Goal: Find specific page/section: Find specific page/section

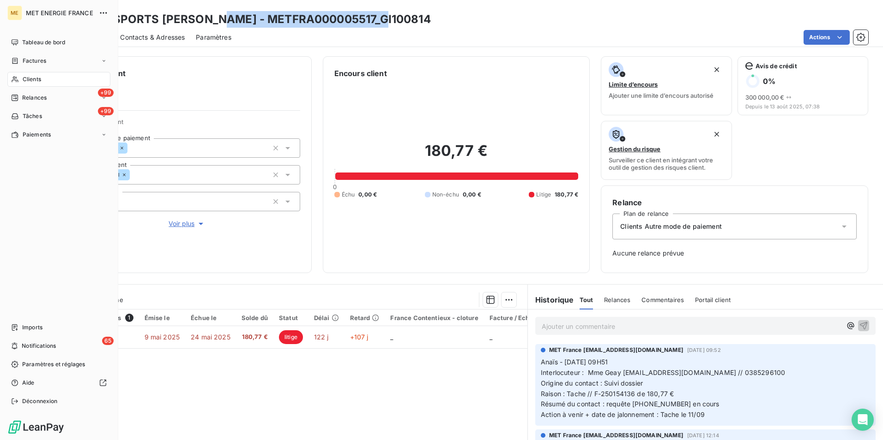
click at [21, 78] on div "Clients" at bounding box center [58, 79] width 103 height 15
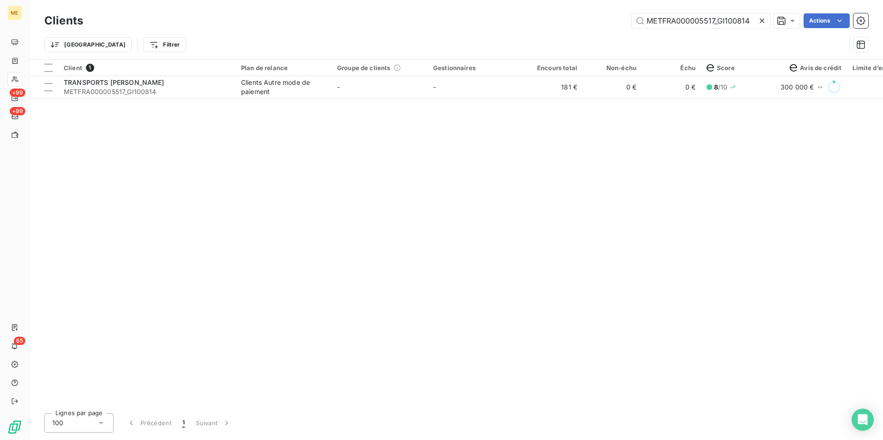
click at [760, 20] on icon at bounding box center [761, 20] width 9 height 9
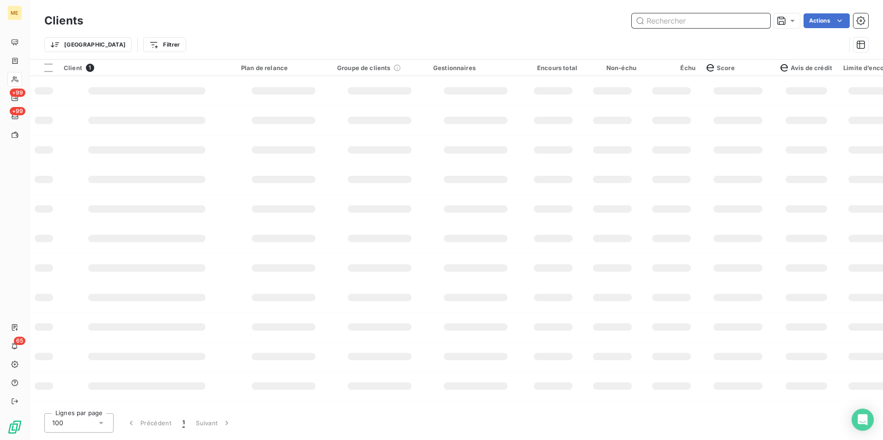
click at [708, 18] on input "text" at bounding box center [700, 20] width 138 height 15
click at [696, 19] on input "text" at bounding box center [700, 20] width 138 height 15
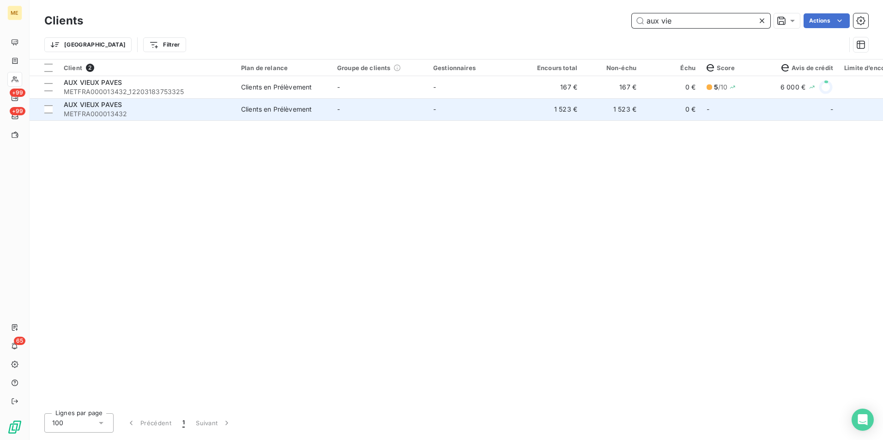
type input "aux vie"
click at [259, 111] on div "Clients en Prélèvement" at bounding box center [276, 109] width 71 height 9
